Goal: Task Accomplishment & Management: Use online tool/utility

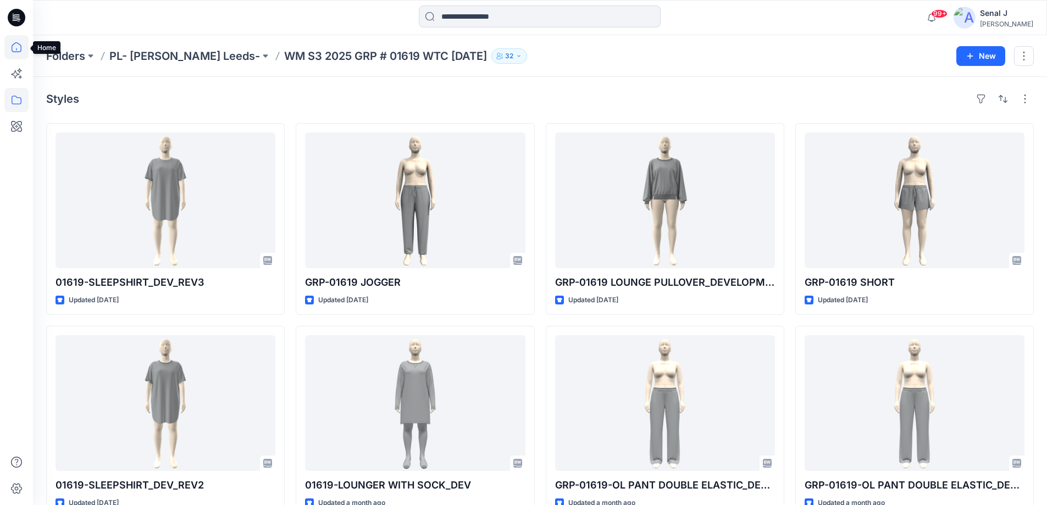
click at [21, 49] on icon at bounding box center [17, 47] width 10 height 10
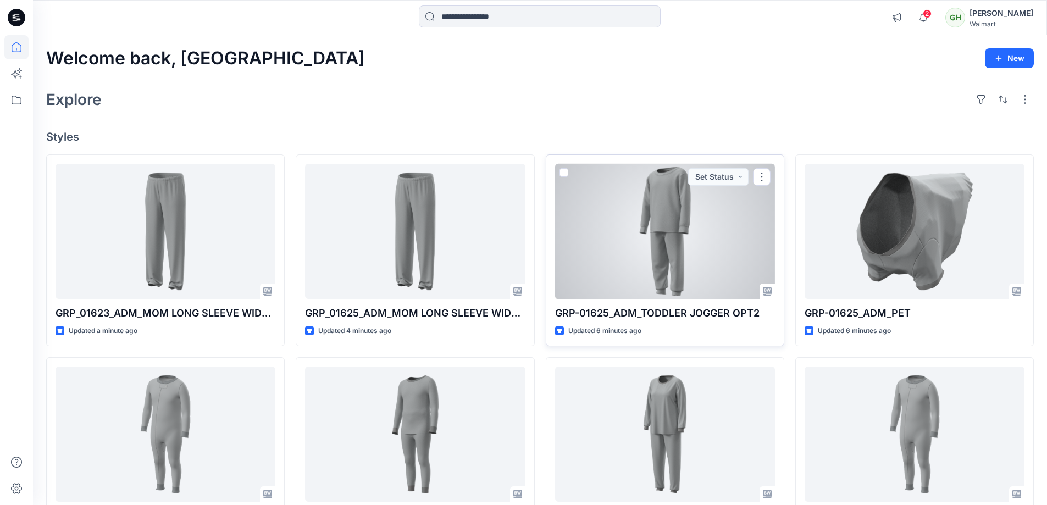
click at [638, 245] on div at bounding box center [665, 232] width 220 height 136
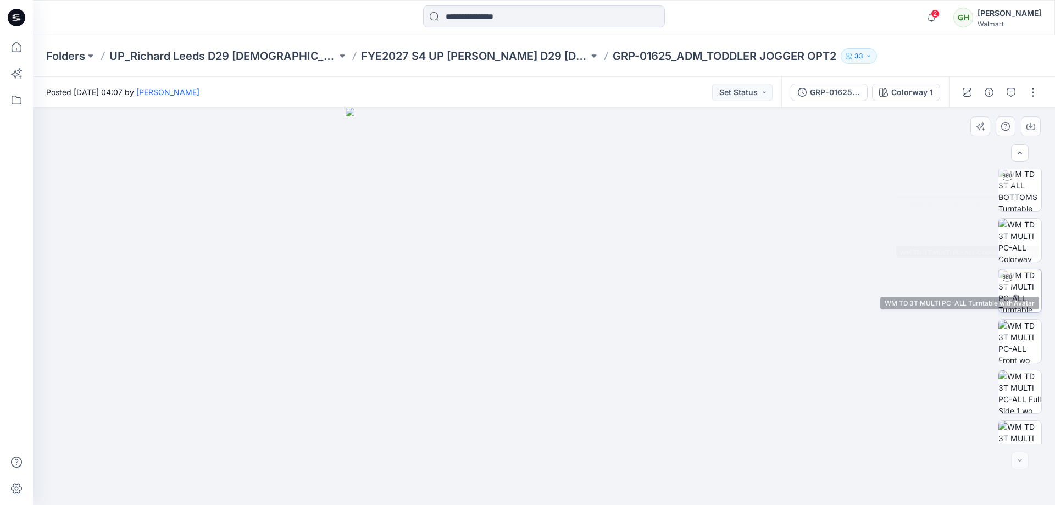
scroll to position [224, 0]
click at [1032, 91] on button "button" at bounding box center [1033, 93] width 18 height 18
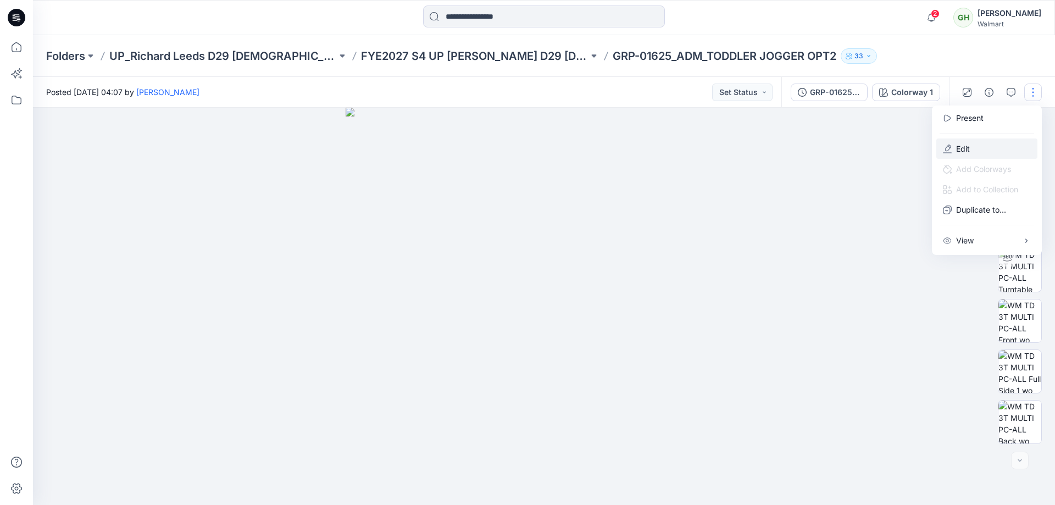
click at [957, 149] on p "Edit" at bounding box center [963, 149] width 14 height 12
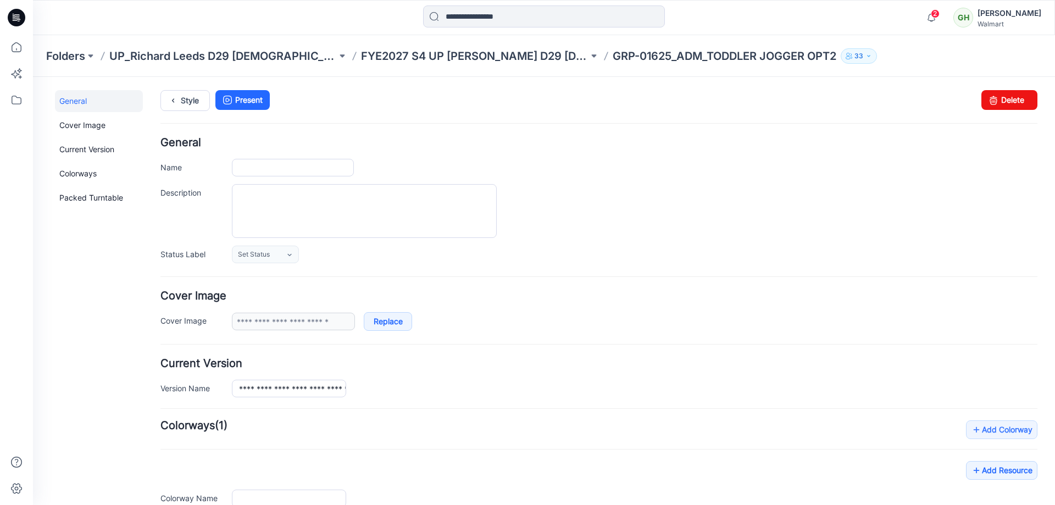
type input "**********"
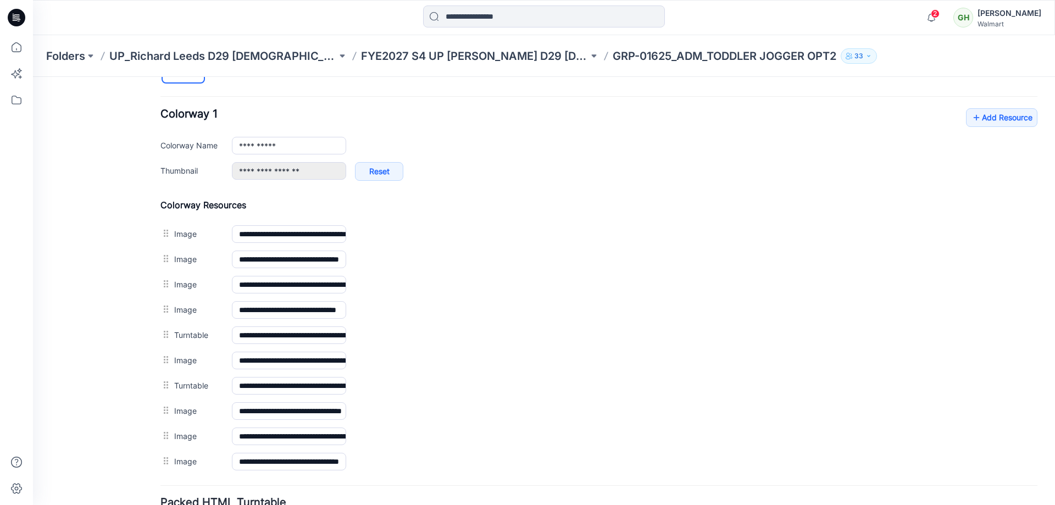
scroll to position [440, 0]
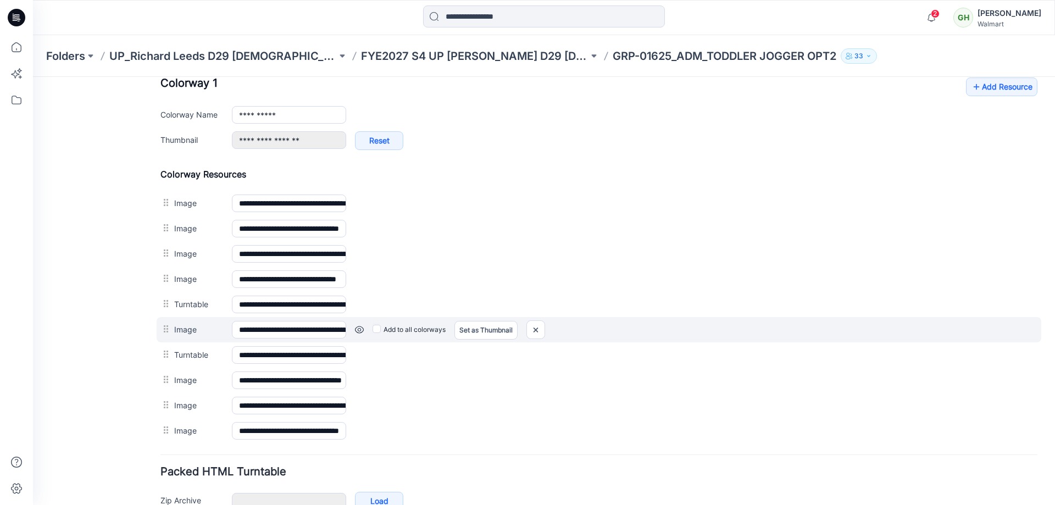
click at [360, 330] on link at bounding box center [359, 329] width 9 height 9
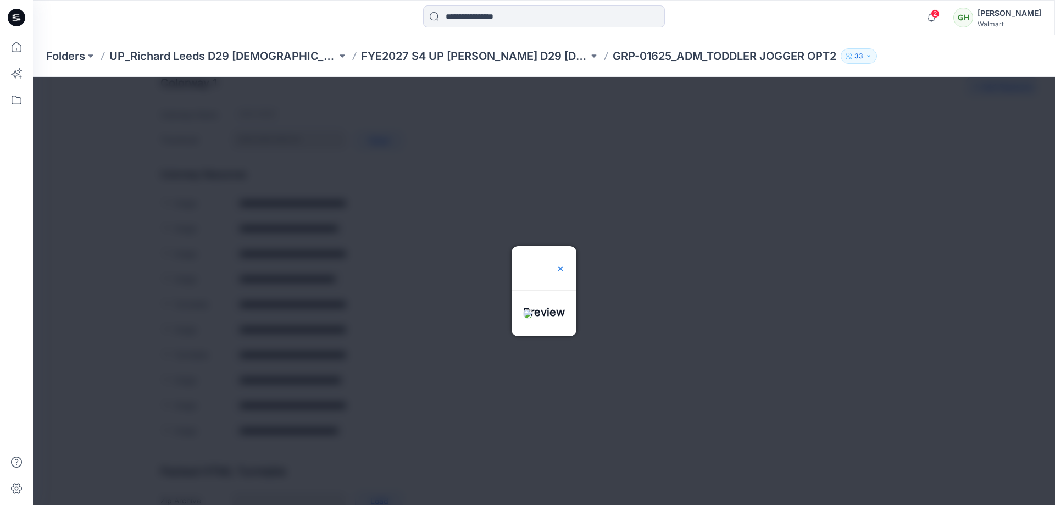
click at [565, 264] on img at bounding box center [560, 268] width 9 height 9
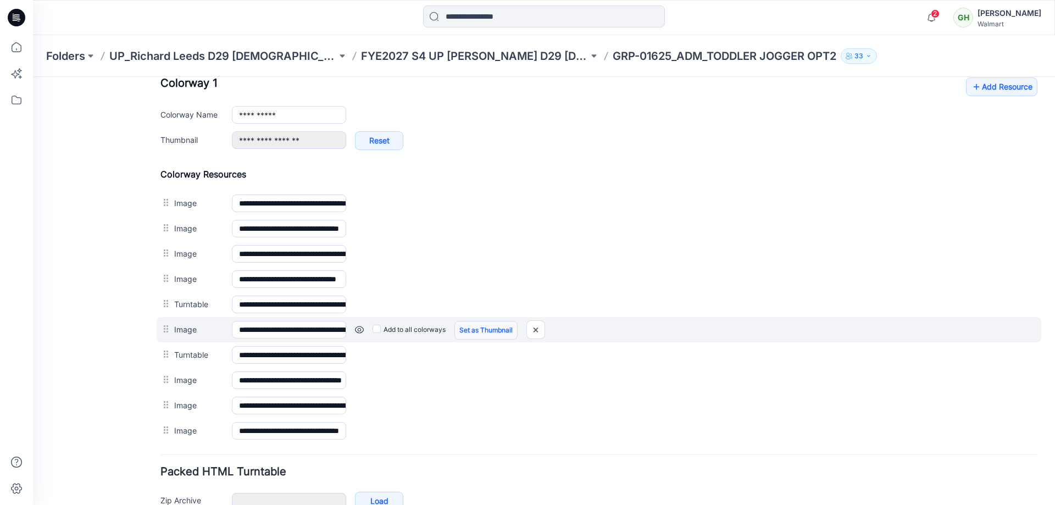
click at [474, 332] on link "Set as Thumbnail" at bounding box center [485, 330] width 63 height 19
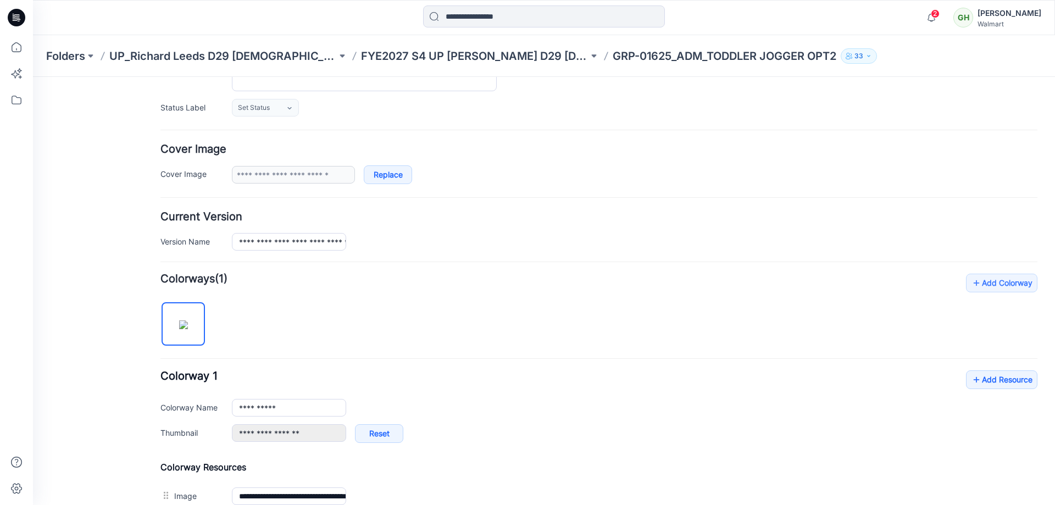
scroll to position [293, 0]
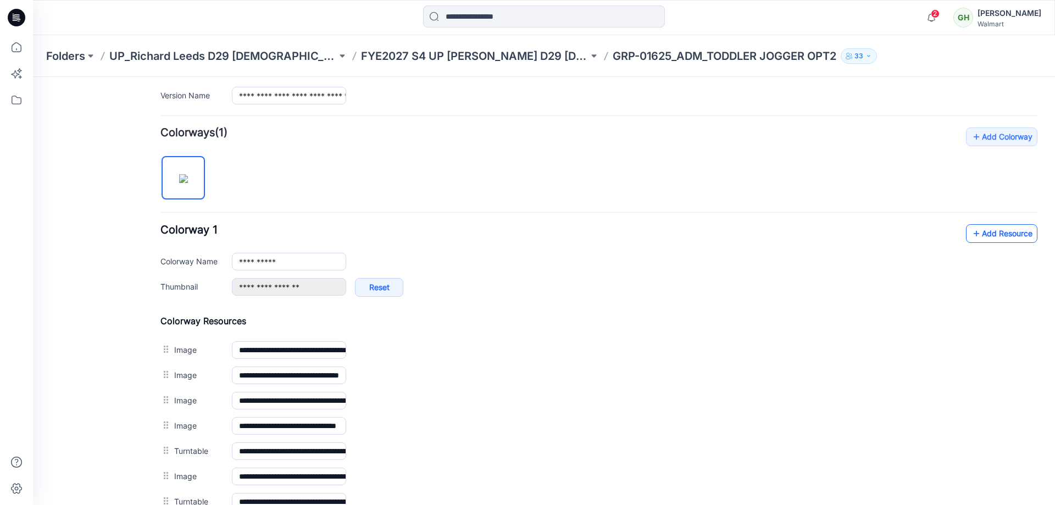
click at [985, 235] on link "Add Resource" at bounding box center [1001, 233] width 71 height 19
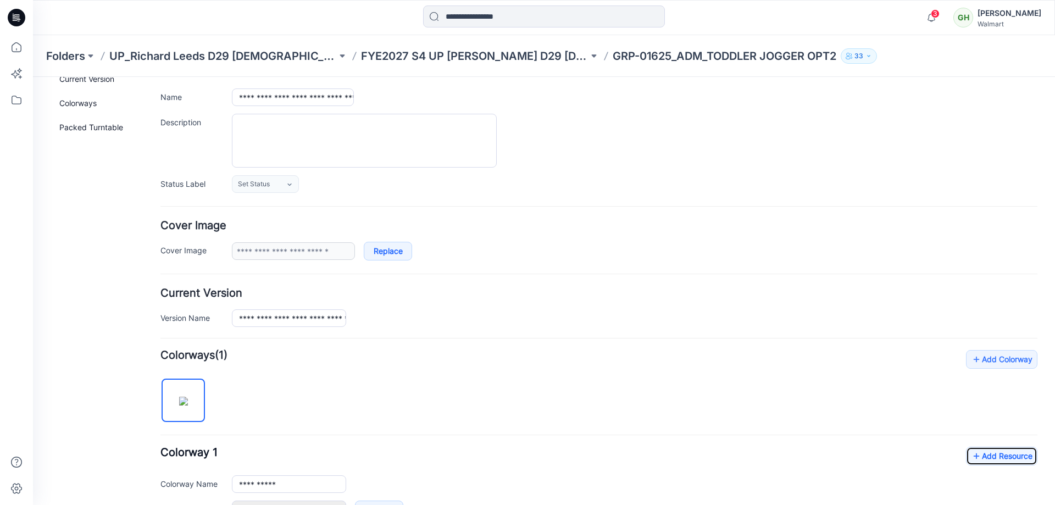
scroll to position [0, 0]
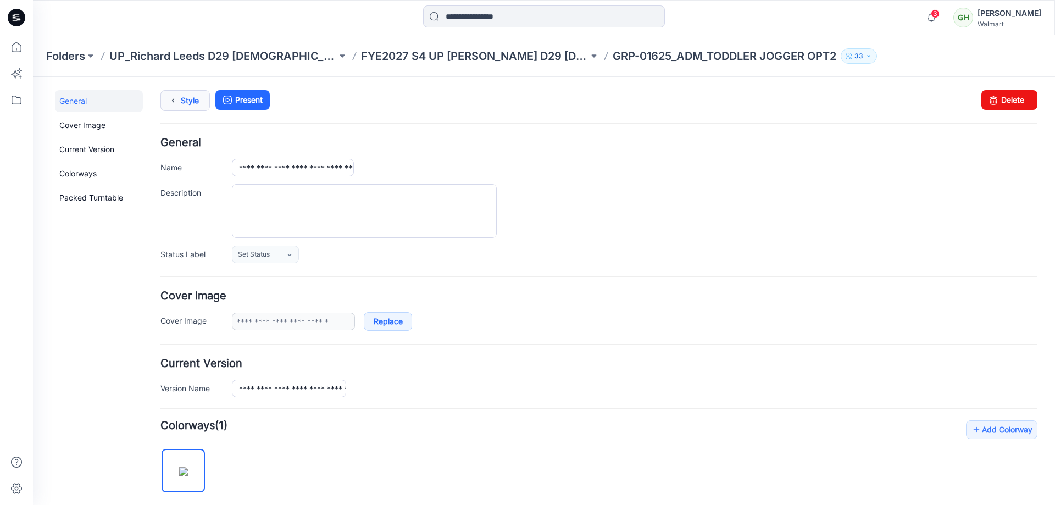
click at [172, 102] on icon at bounding box center [172, 101] width 15 height 20
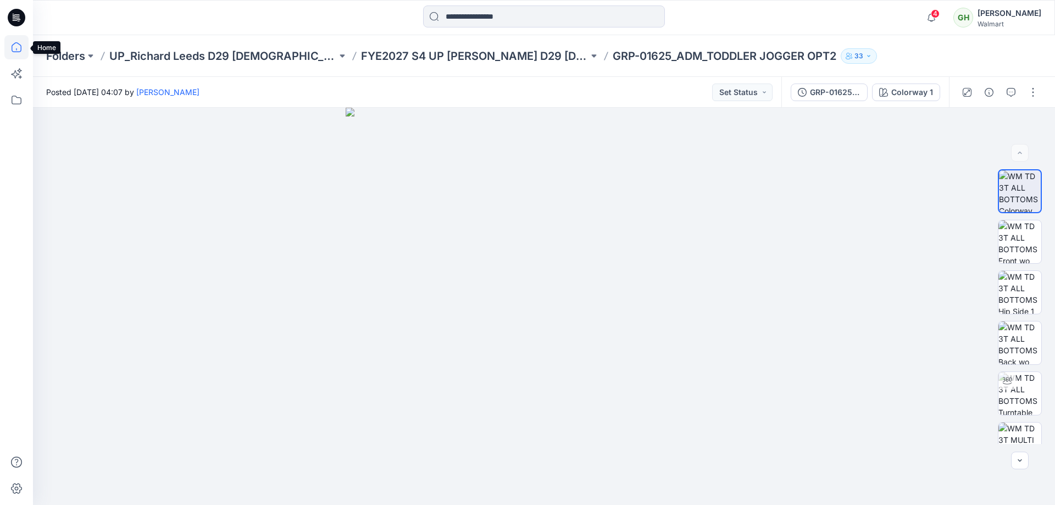
click at [16, 47] on icon at bounding box center [16, 47] width 24 height 24
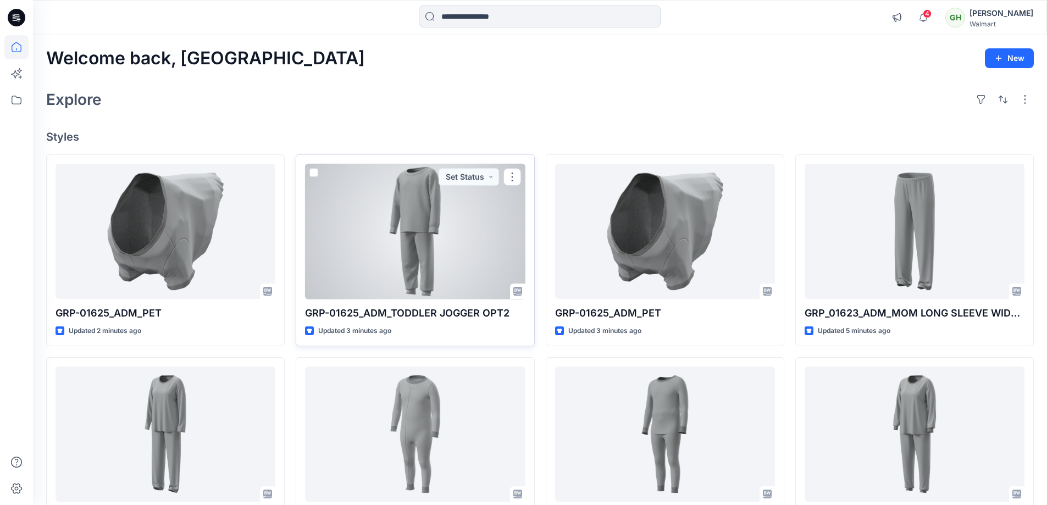
click at [417, 240] on div at bounding box center [415, 232] width 220 height 136
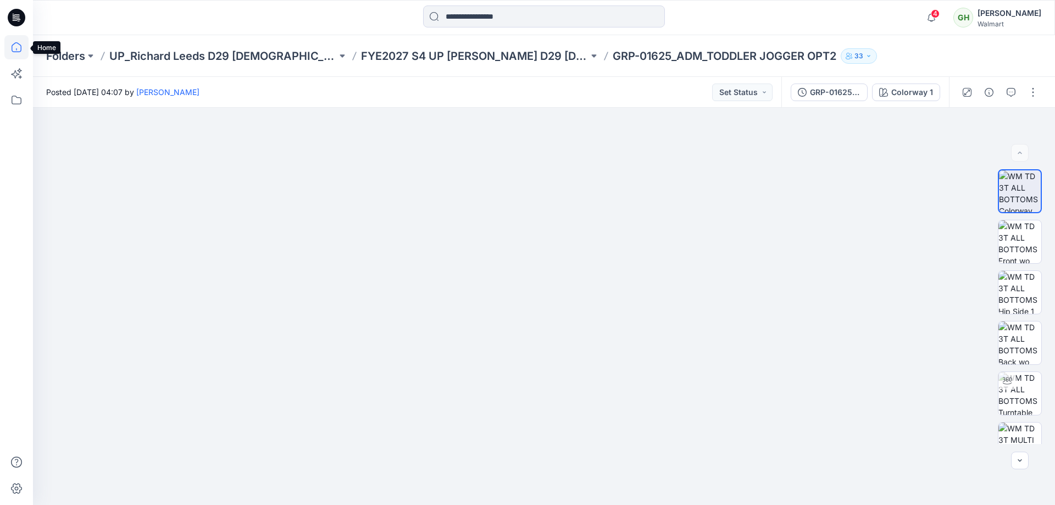
click at [12, 42] on icon at bounding box center [16, 47] width 24 height 24
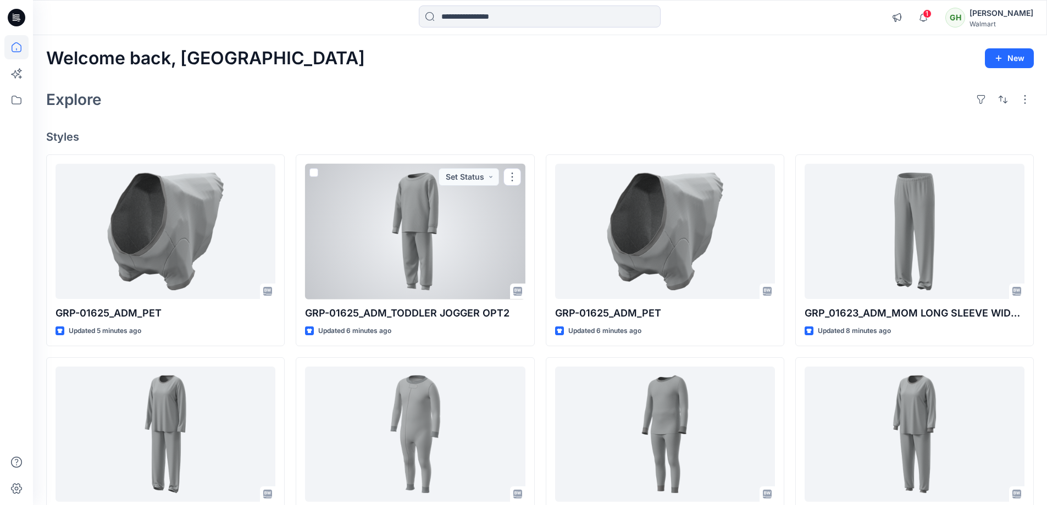
click at [372, 244] on div at bounding box center [415, 232] width 220 height 136
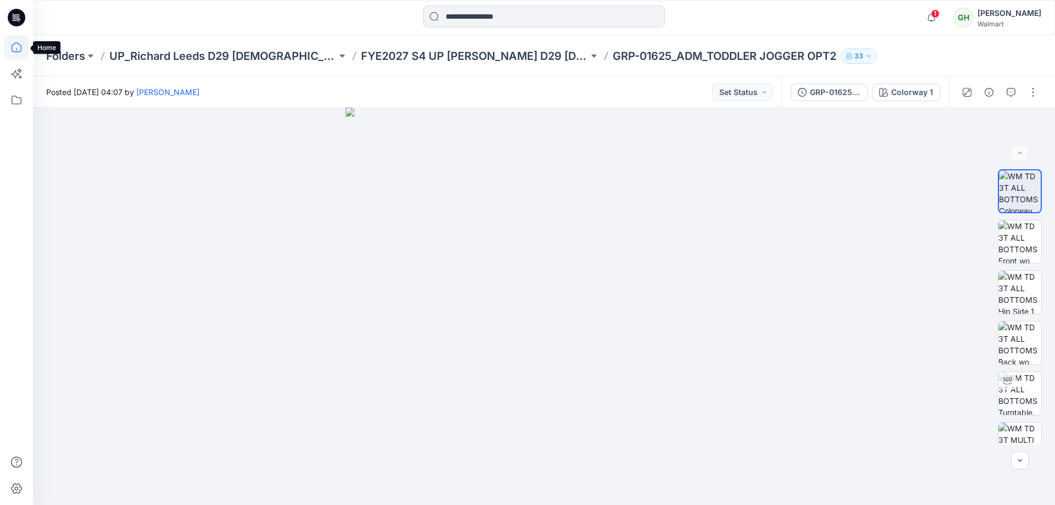
click at [22, 48] on icon at bounding box center [16, 47] width 24 height 24
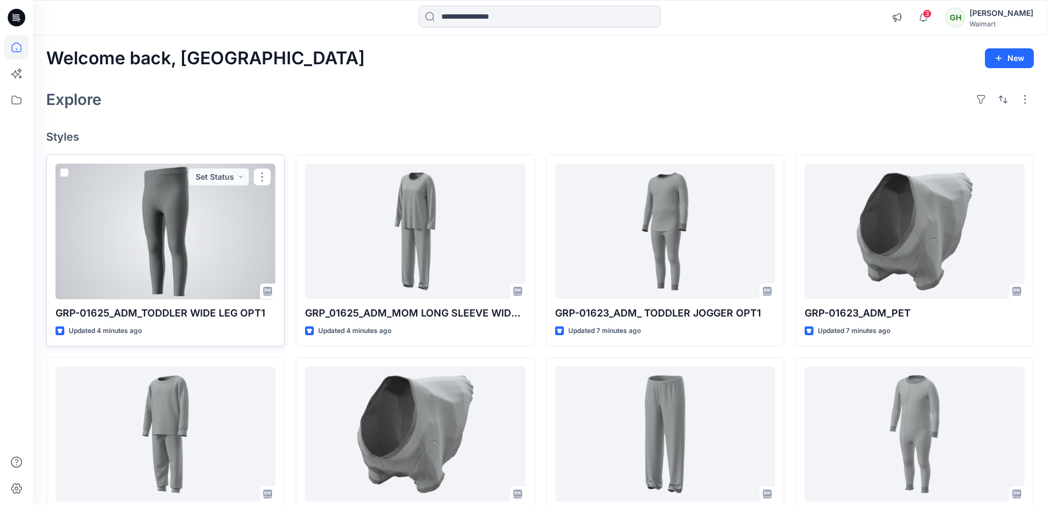
click at [161, 221] on div at bounding box center [165, 232] width 220 height 136
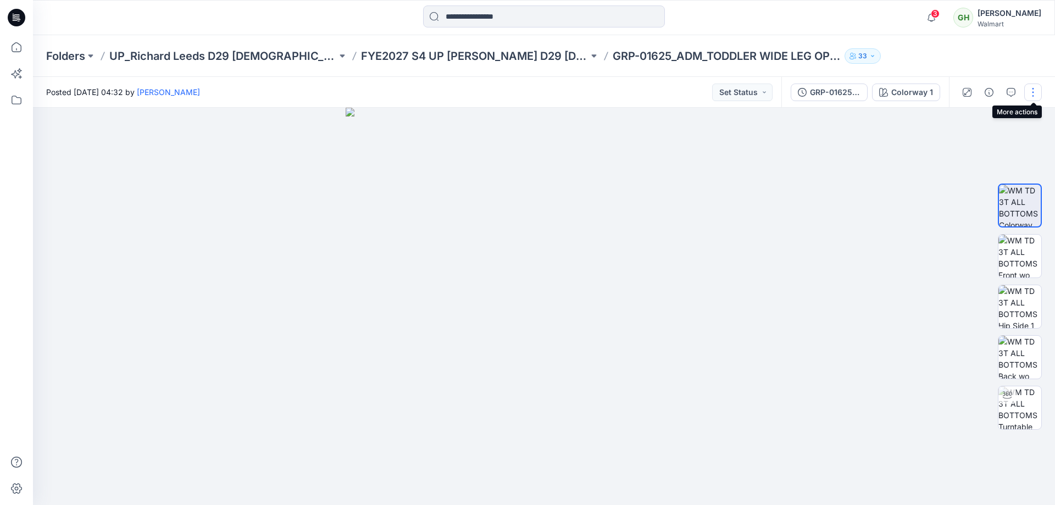
click at [1029, 90] on button "button" at bounding box center [1033, 93] width 18 height 18
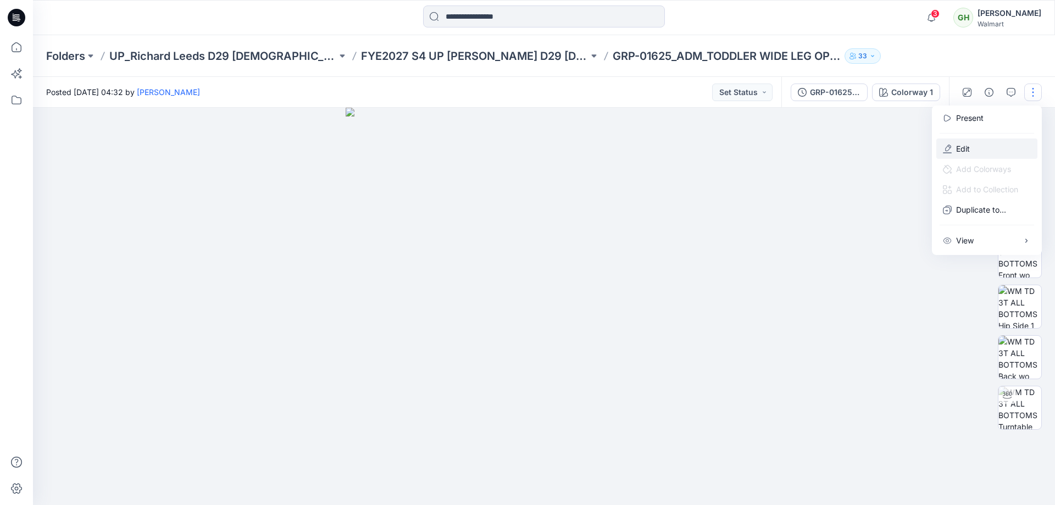
click at [970, 153] on button "Edit" at bounding box center [986, 148] width 101 height 20
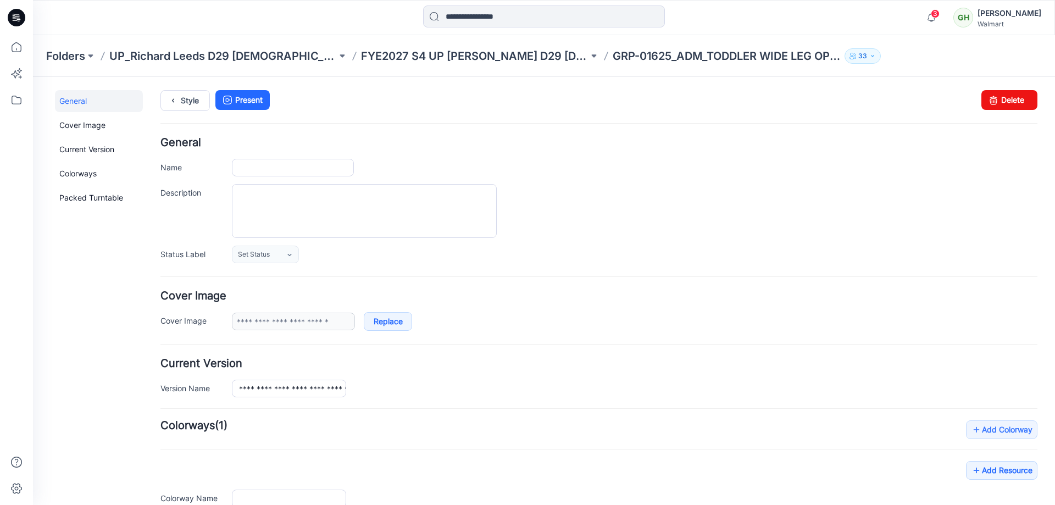
type input "**********"
drag, startPoint x: 1014, startPoint y: 99, endPoint x: 601, endPoint y: 127, distance: 414.1
click at [1014, 99] on link "Delete" at bounding box center [1009, 100] width 56 height 20
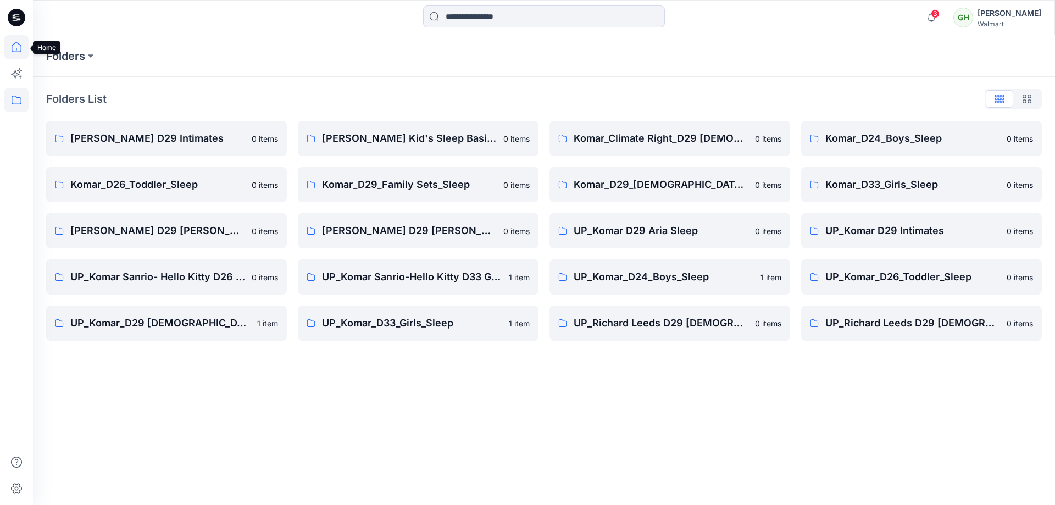
click at [18, 49] on icon at bounding box center [16, 47] width 24 height 24
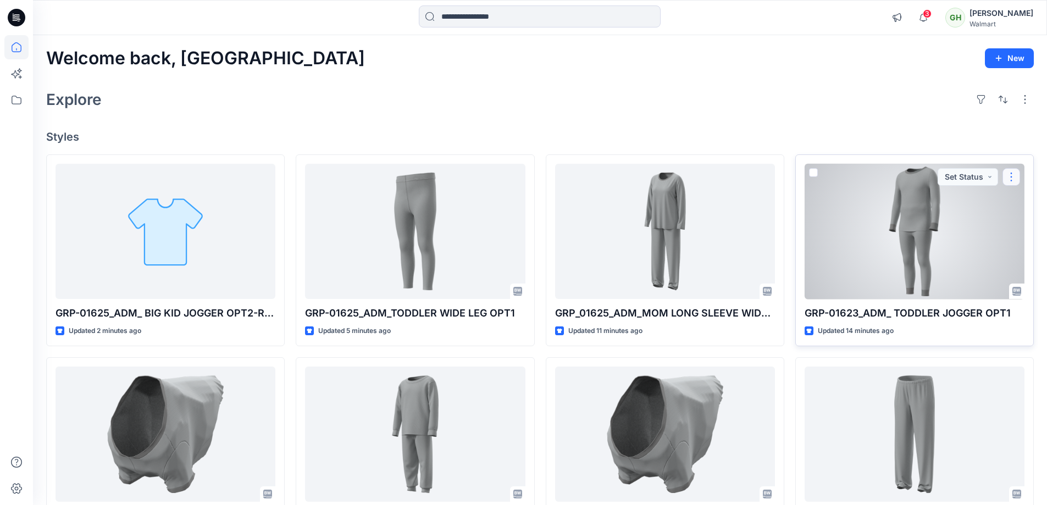
click at [1014, 175] on button "button" at bounding box center [1011, 177] width 18 height 18
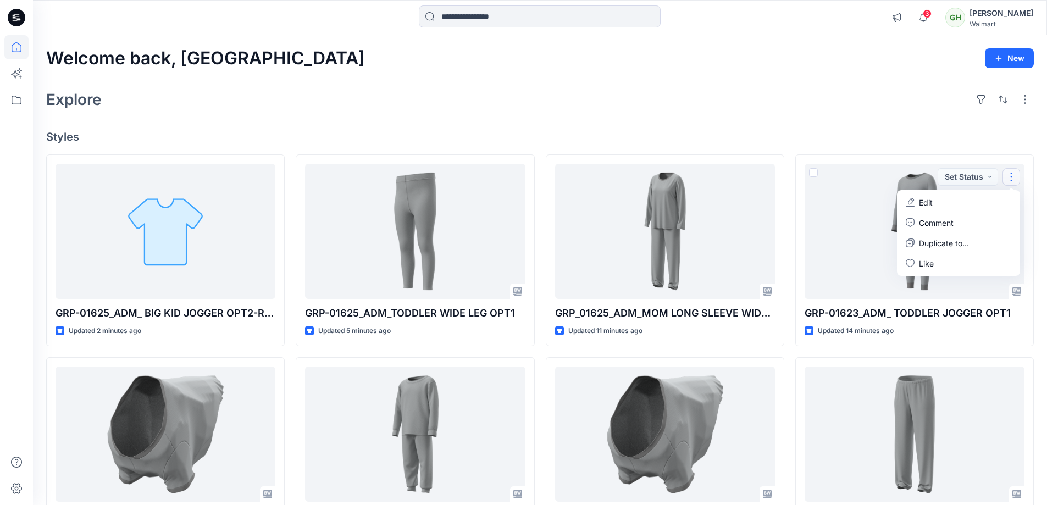
click at [713, 111] on div "Explore" at bounding box center [539, 99] width 987 height 26
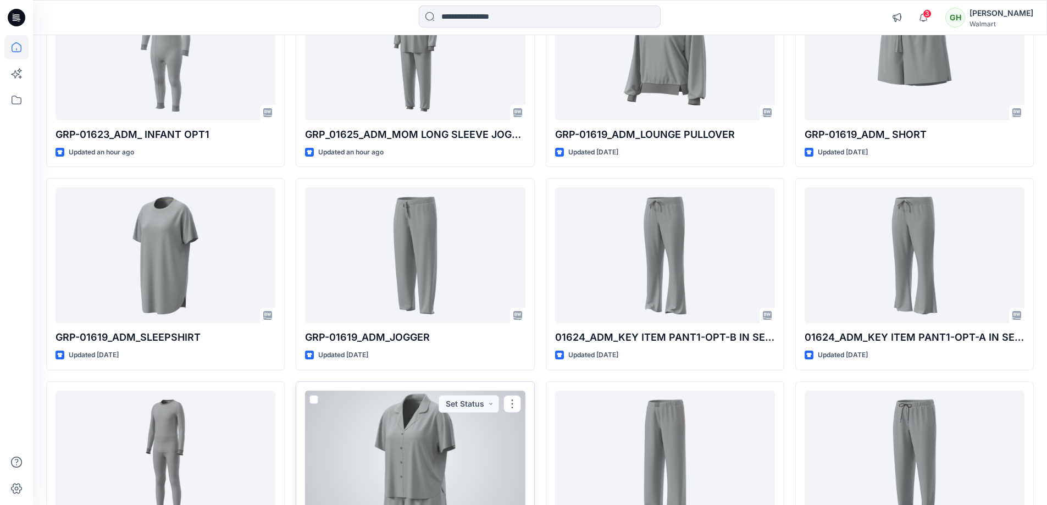
scroll to position [666, 0]
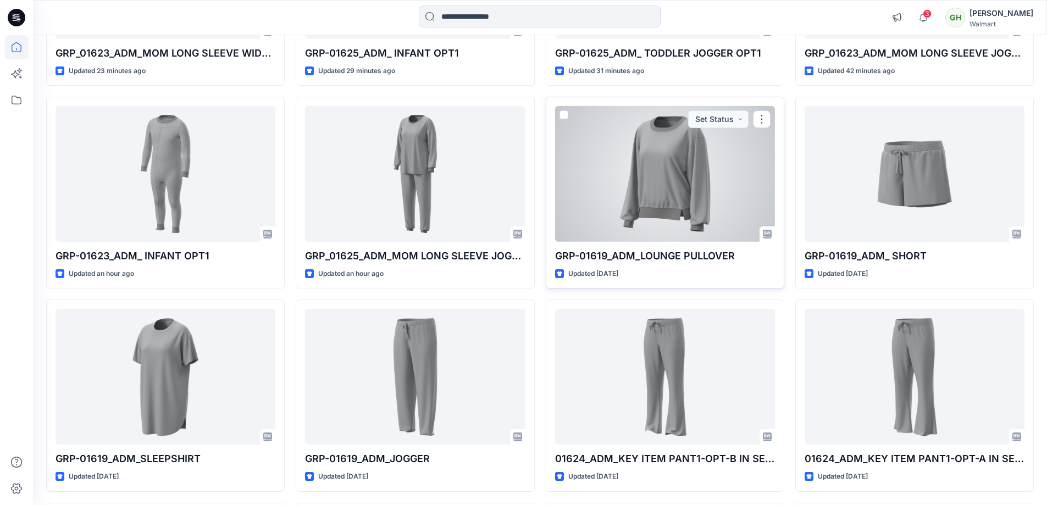
click at [666, 166] on div at bounding box center [665, 174] width 220 height 136
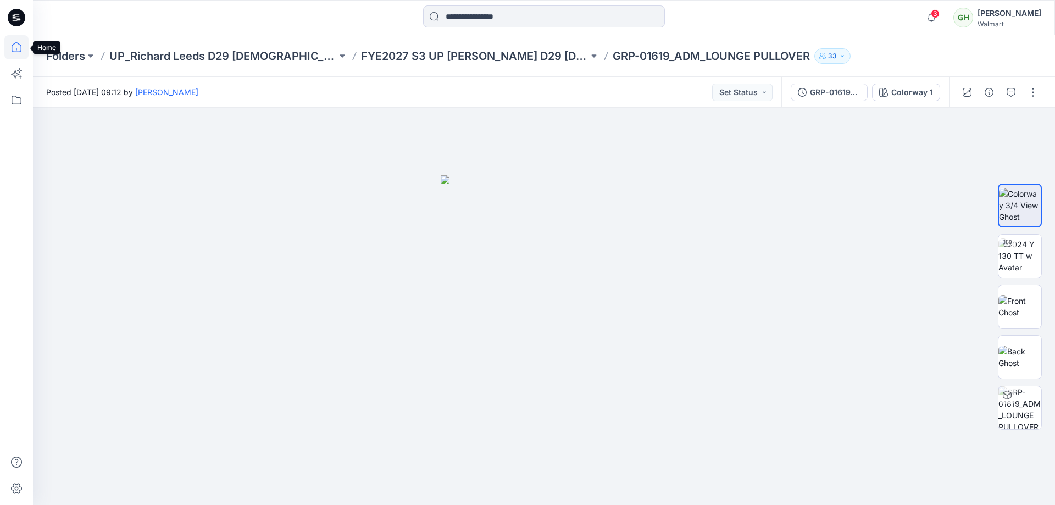
click at [15, 45] on icon at bounding box center [16, 47] width 24 height 24
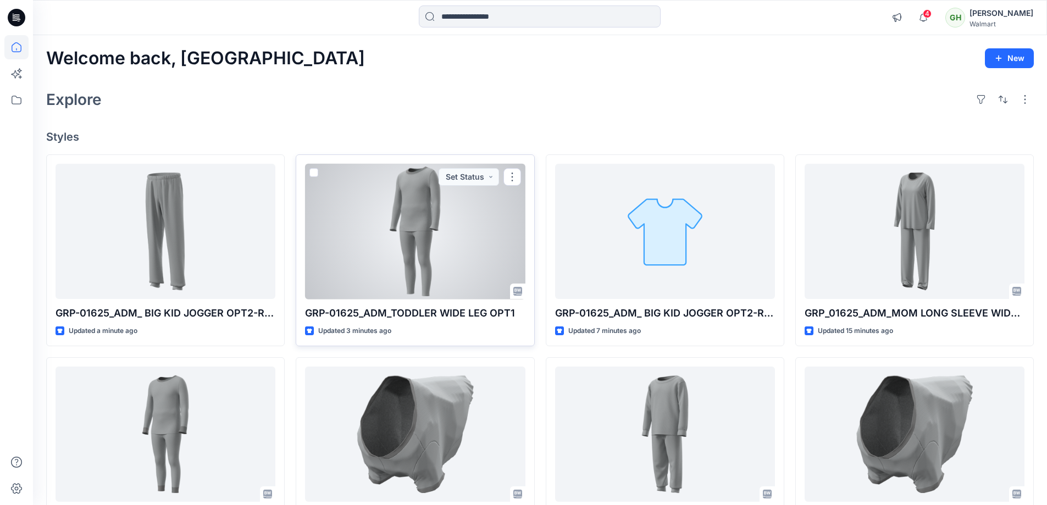
click at [423, 236] on div at bounding box center [415, 232] width 220 height 136
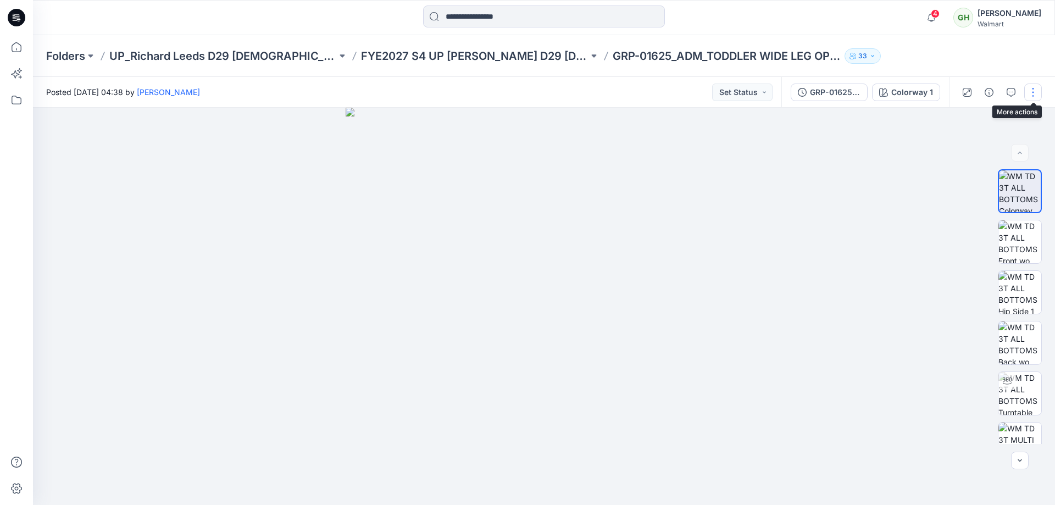
click at [1031, 92] on button "button" at bounding box center [1033, 93] width 18 height 18
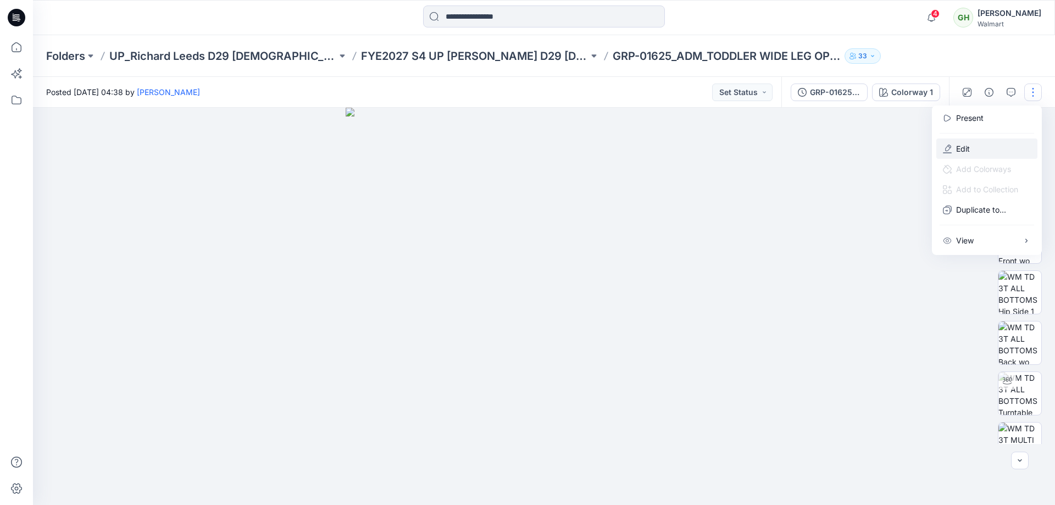
click at [961, 151] on p "Edit" at bounding box center [963, 149] width 14 height 12
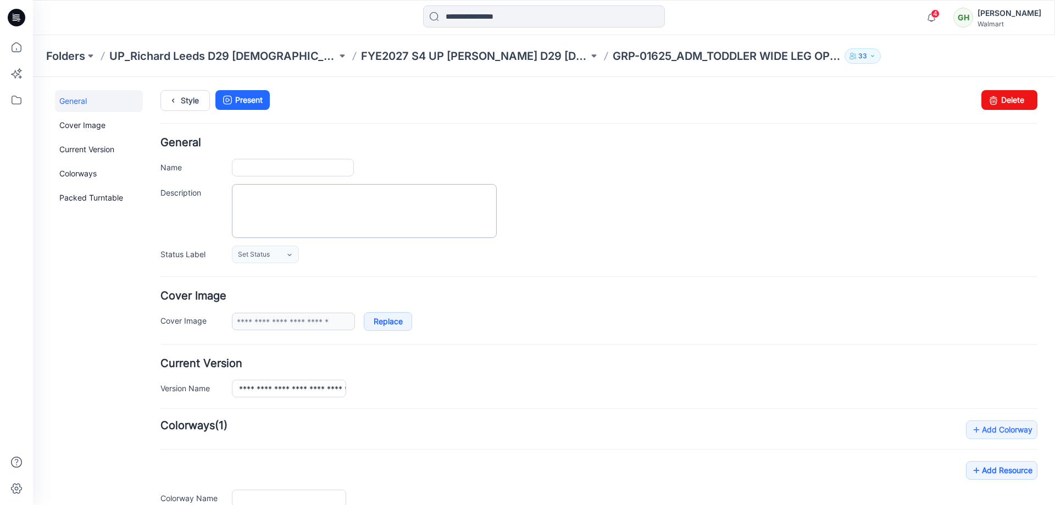
type input "**********"
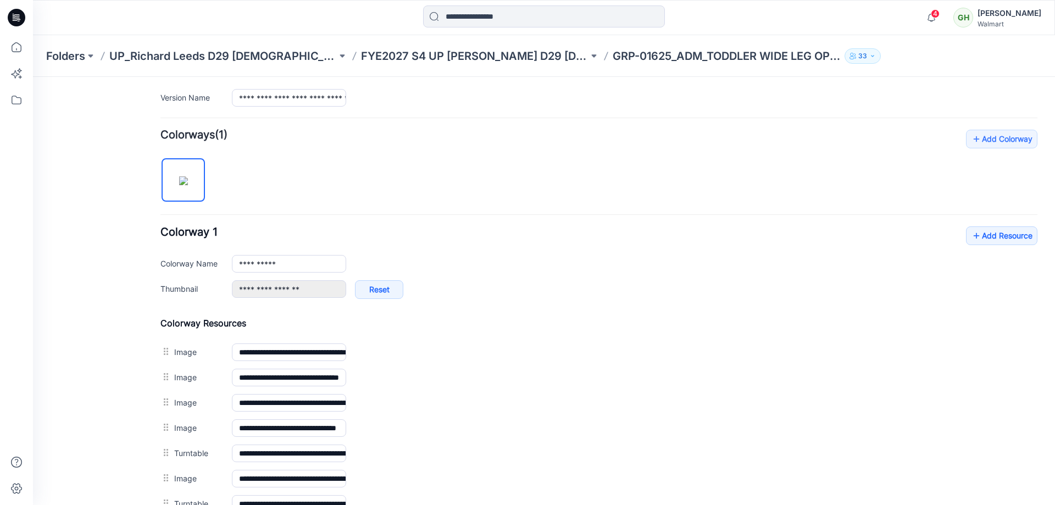
scroll to position [284, 0]
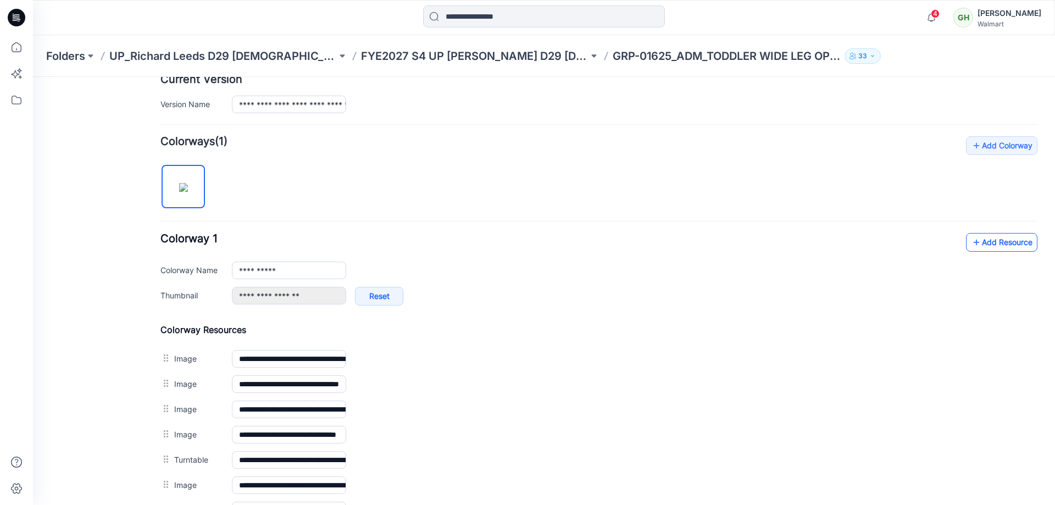
click at [990, 237] on link "Add Resource" at bounding box center [1001, 242] width 71 height 19
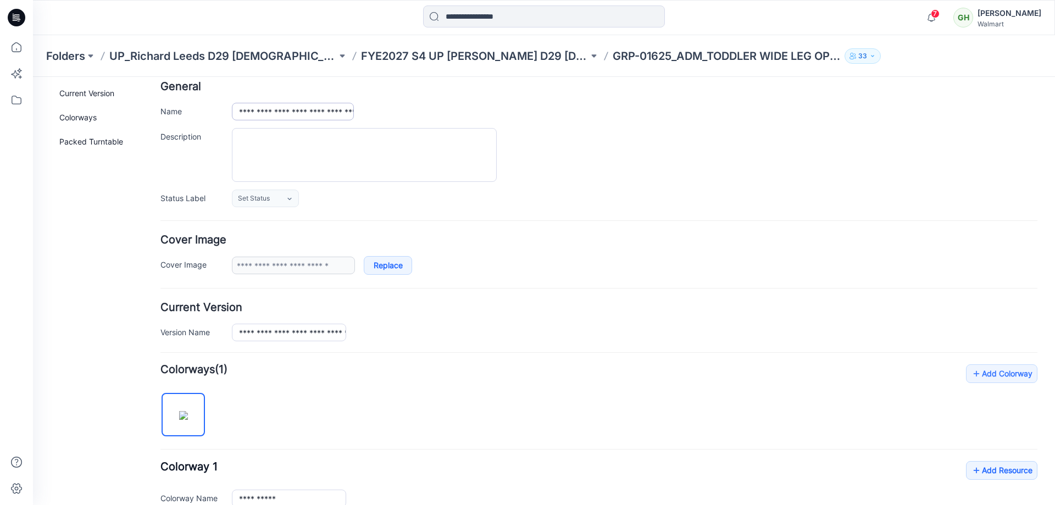
scroll to position [0, 0]
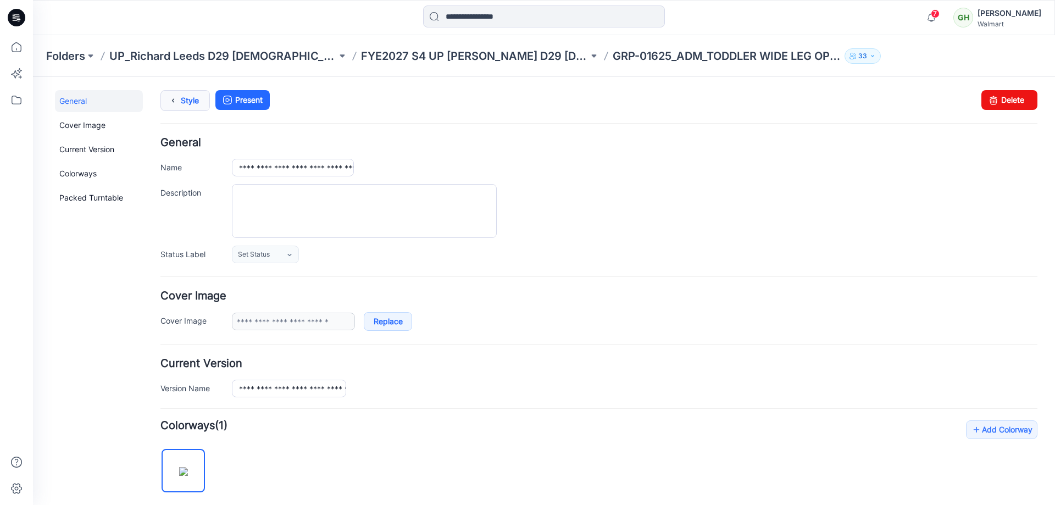
click at [191, 103] on link "Style" at bounding box center [184, 100] width 49 height 21
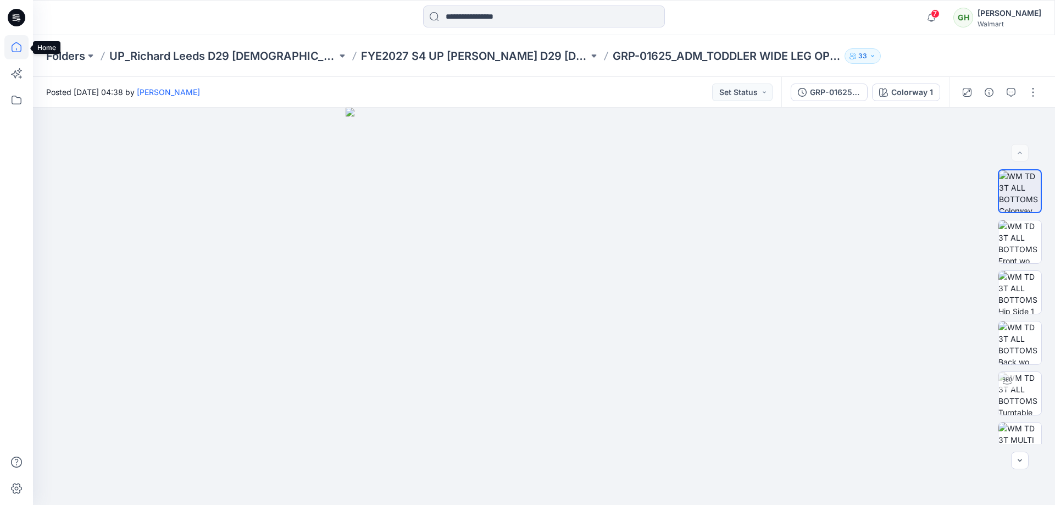
click at [15, 50] on icon at bounding box center [16, 47] width 24 height 24
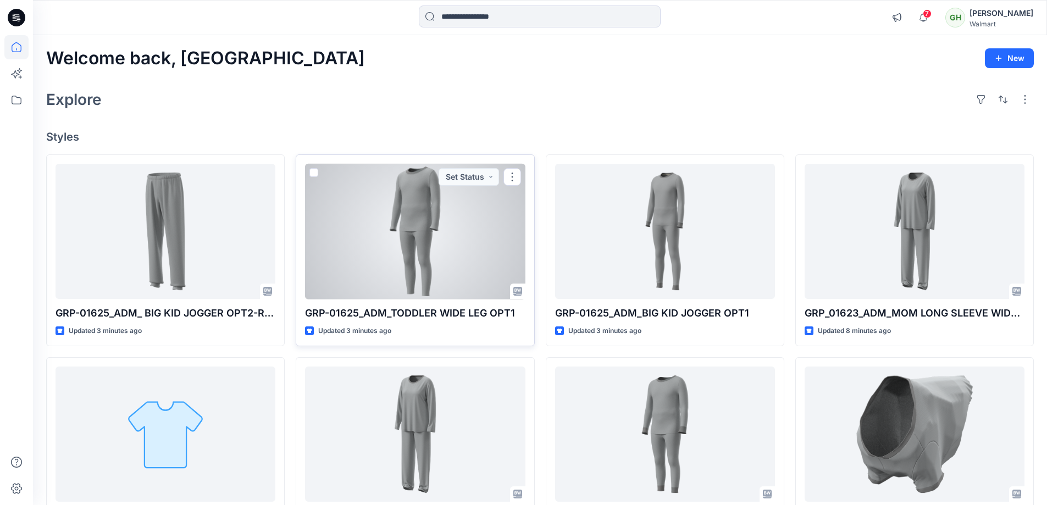
click at [380, 237] on div at bounding box center [415, 232] width 220 height 136
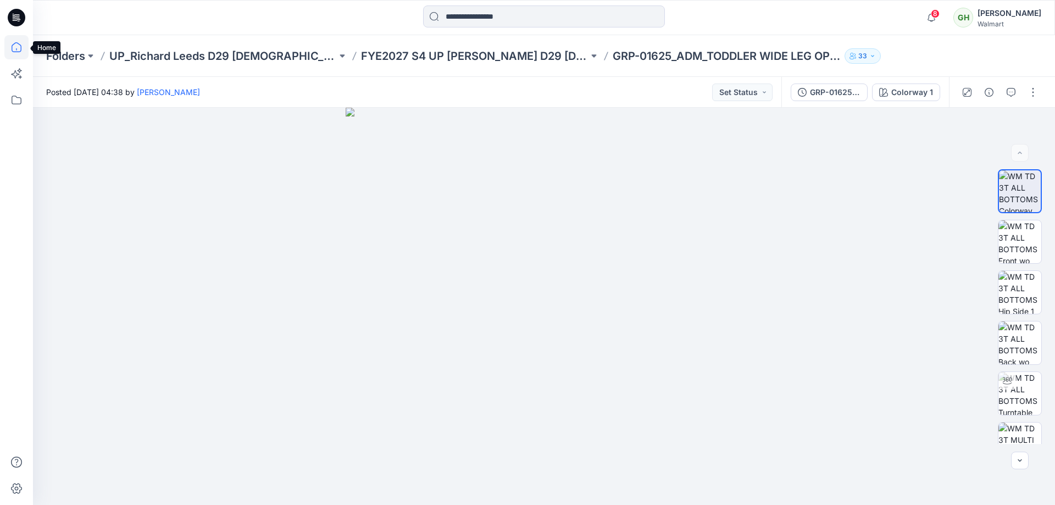
click at [21, 53] on icon at bounding box center [16, 47] width 24 height 24
